Goal: Task Accomplishment & Management: Use online tool/utility

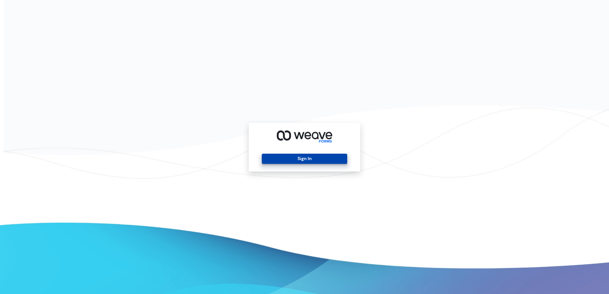
click at [323, 158] on button "Sign In" at bounding box center [304, 159] width 85 height 10
